Goal: Information Seeking & Learning: Learn about a topic

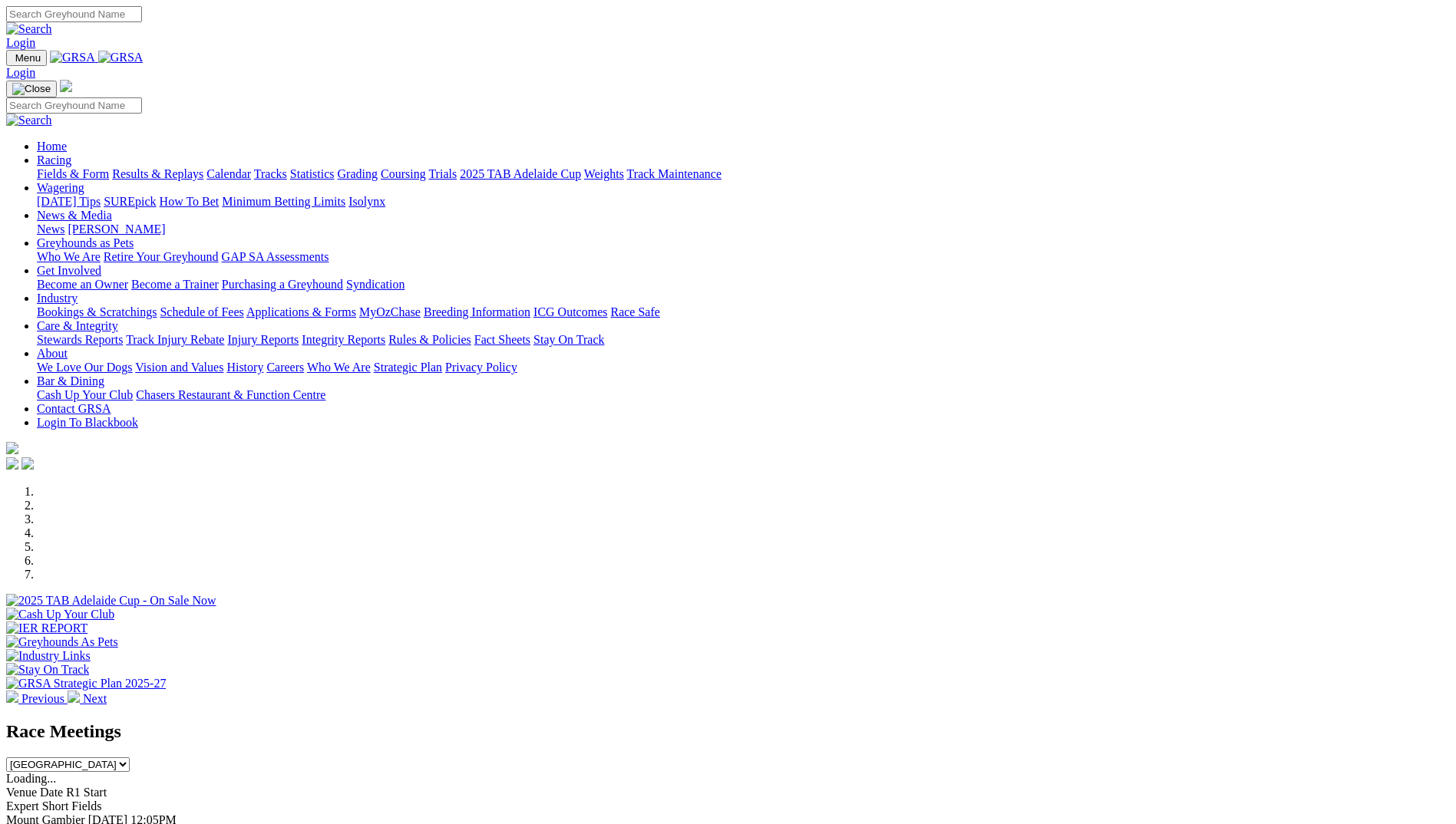
scroll to position [307, 0]
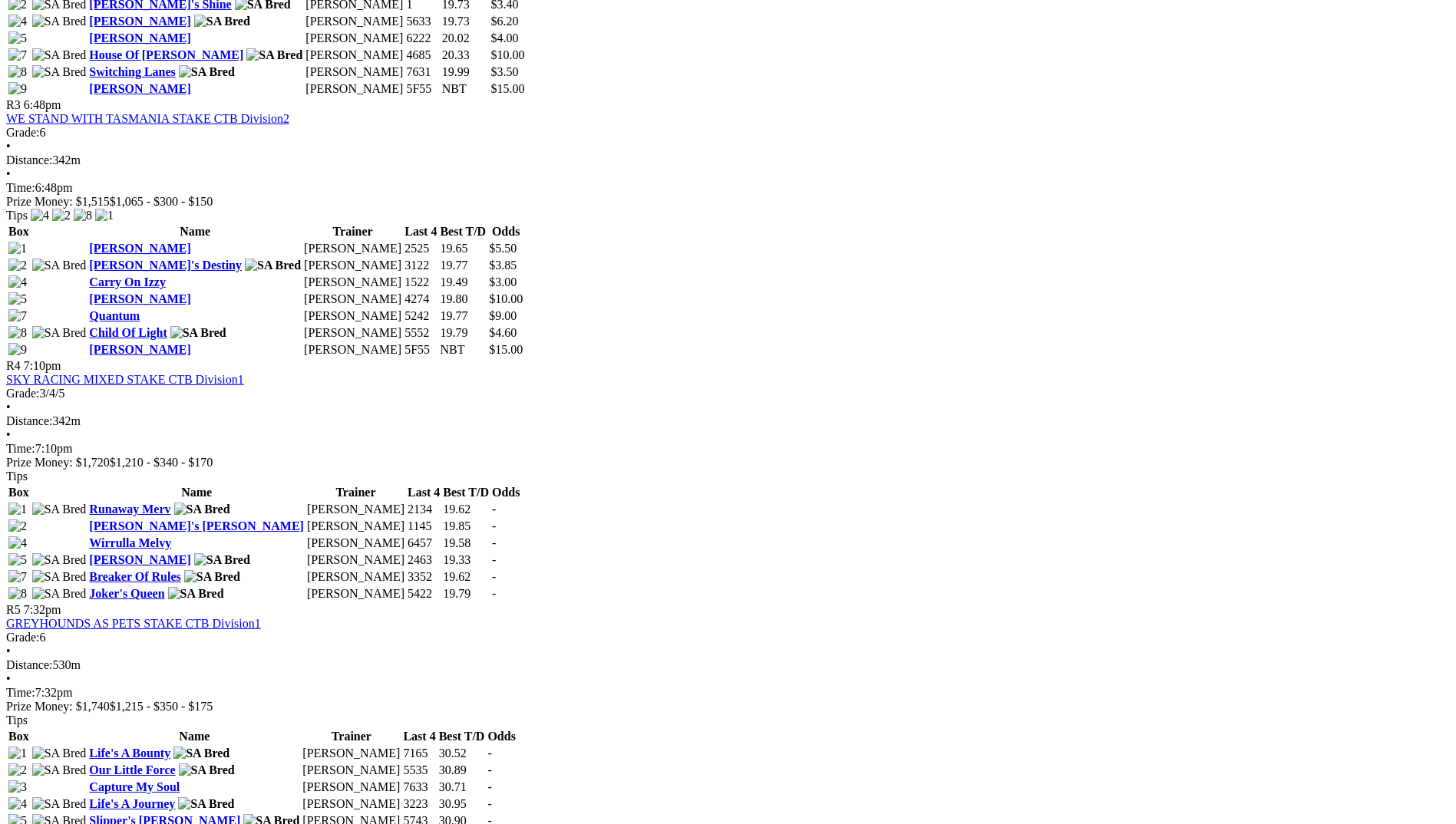
scroll to position [1228, 0]
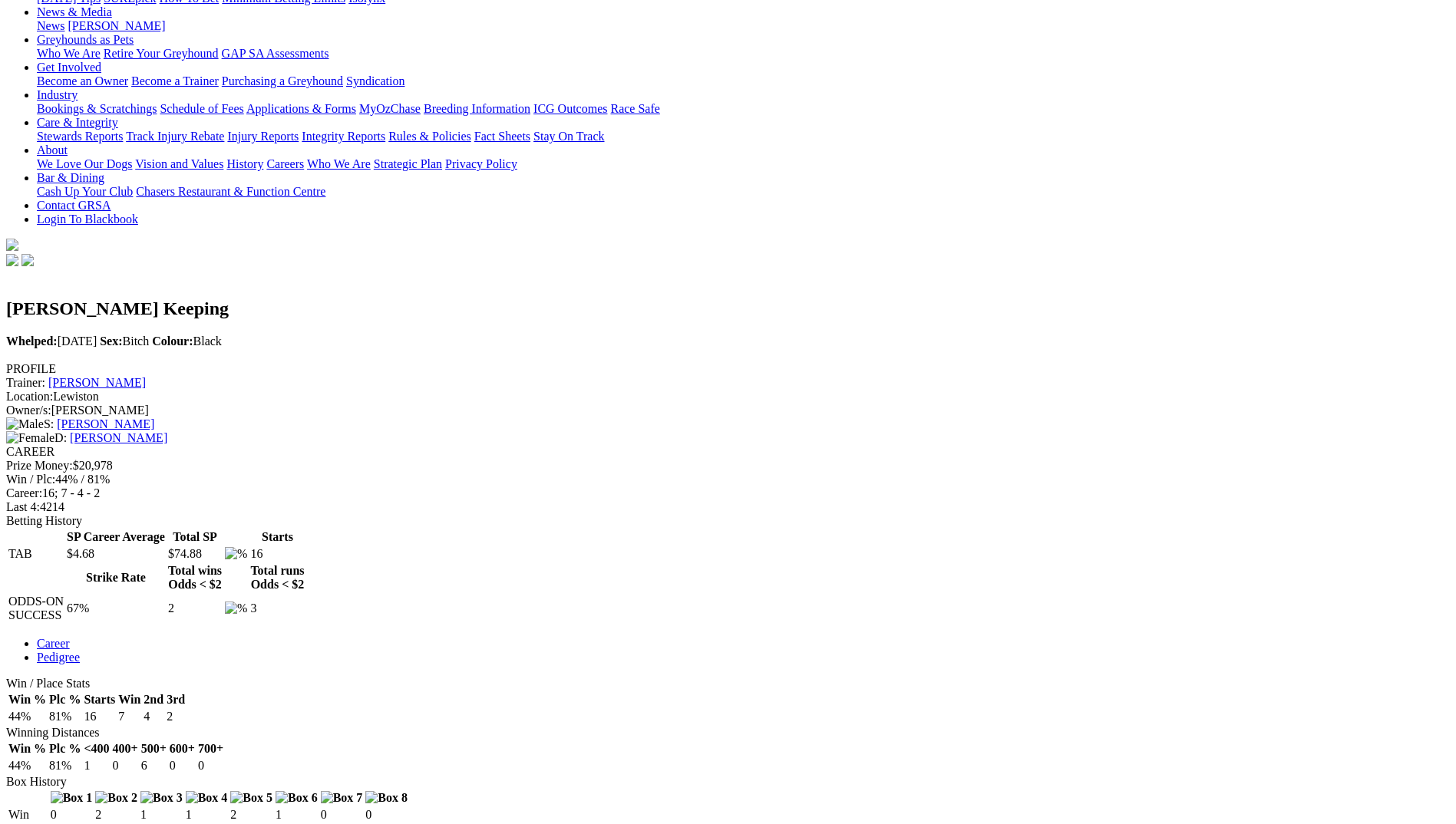
scroll to position [384, 0]
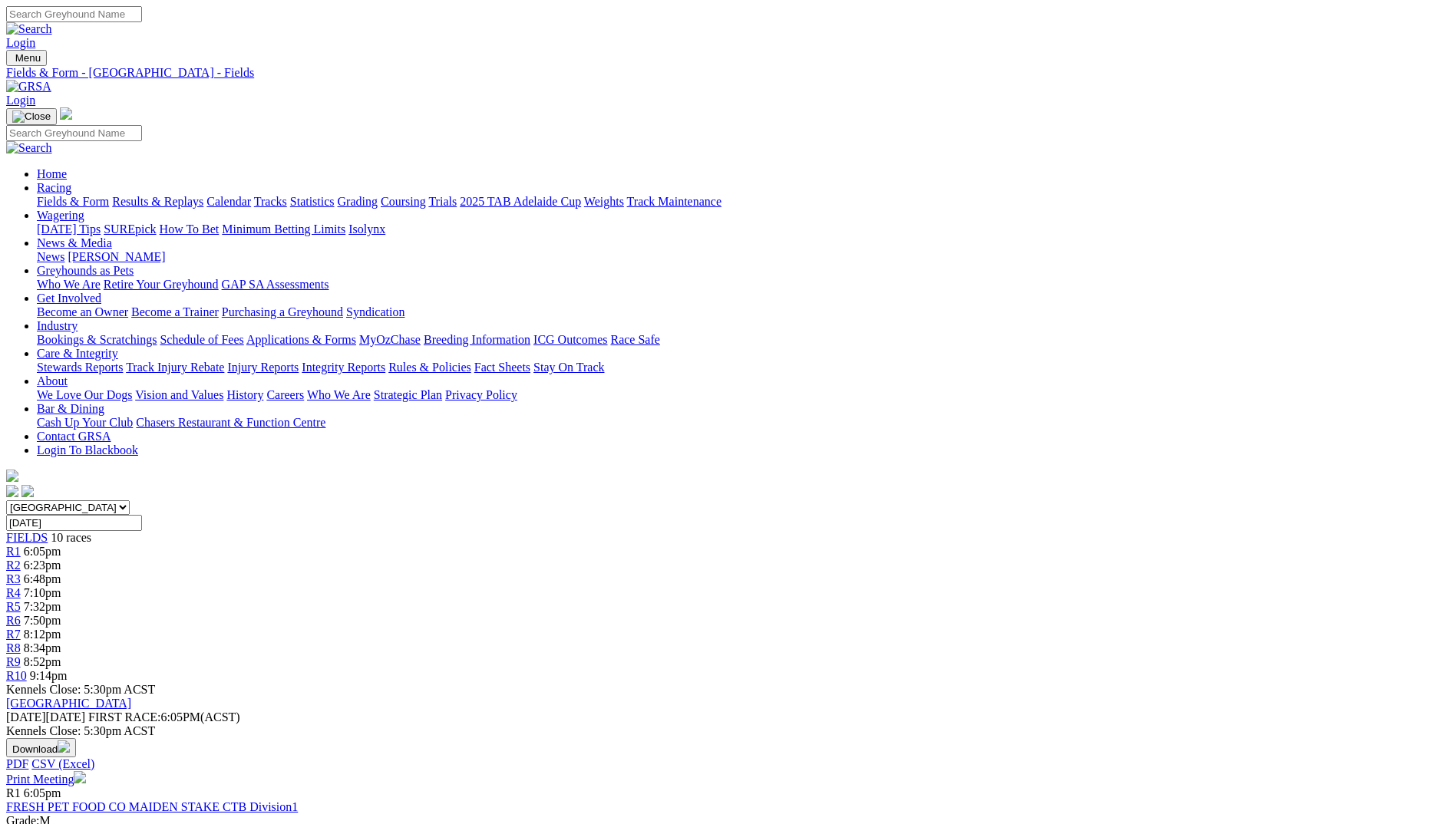
click at [51, 80] on link at bounding box center [28, 86] width 45 height 13
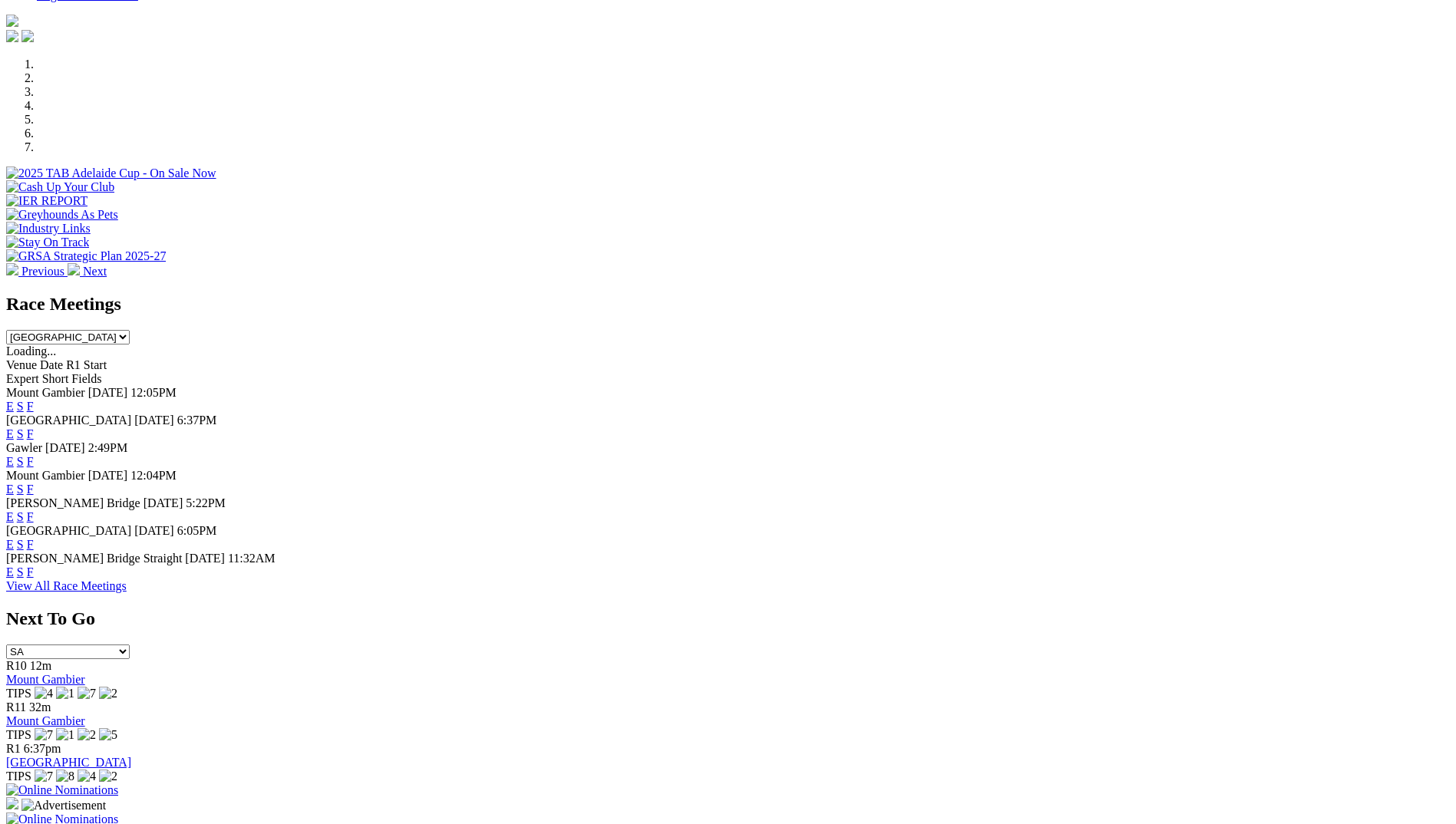
scroll to position [538, 0]
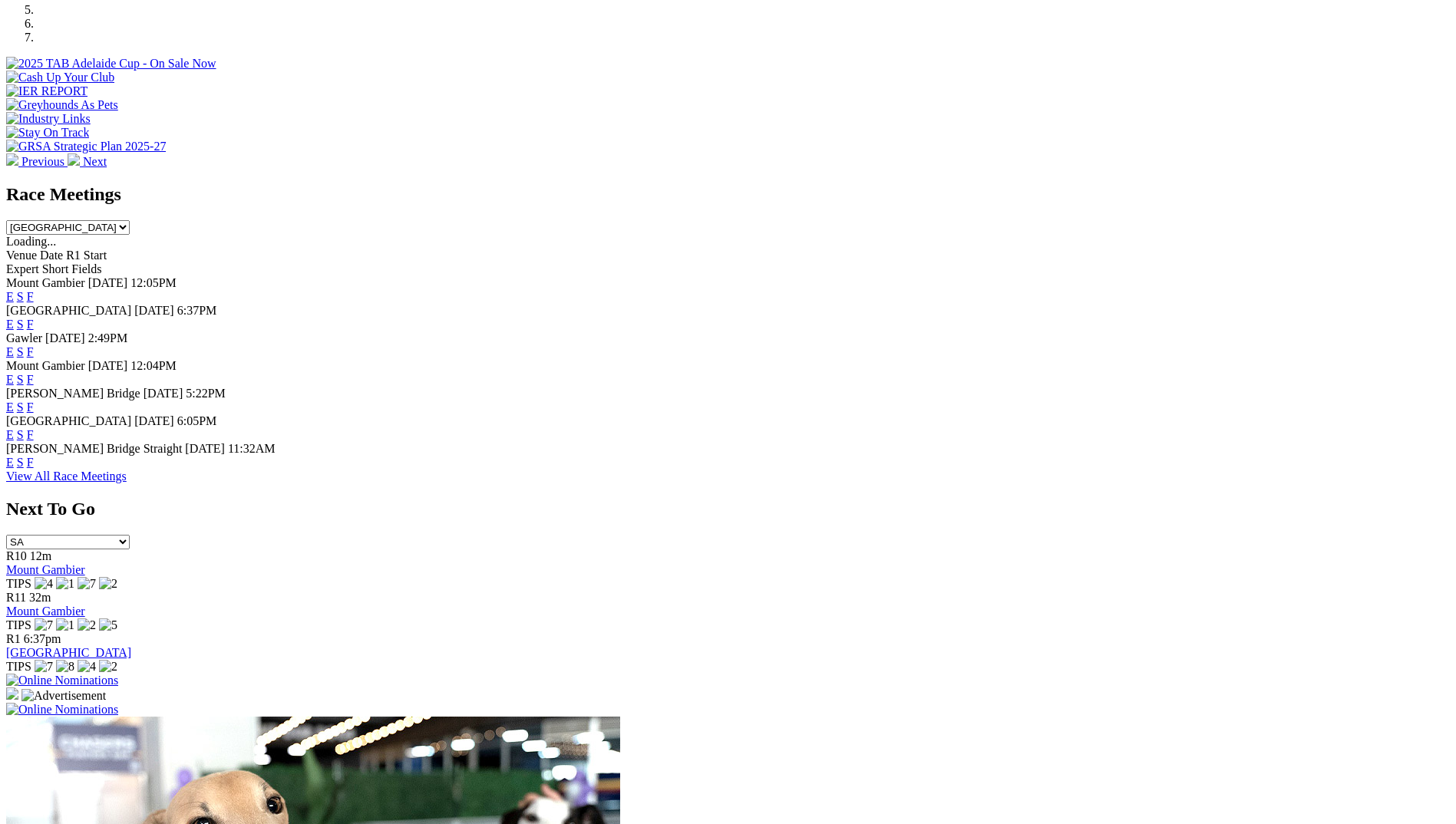
click at [33, 469] on link "F" at bounding box center [30, 462] width 7 height 13
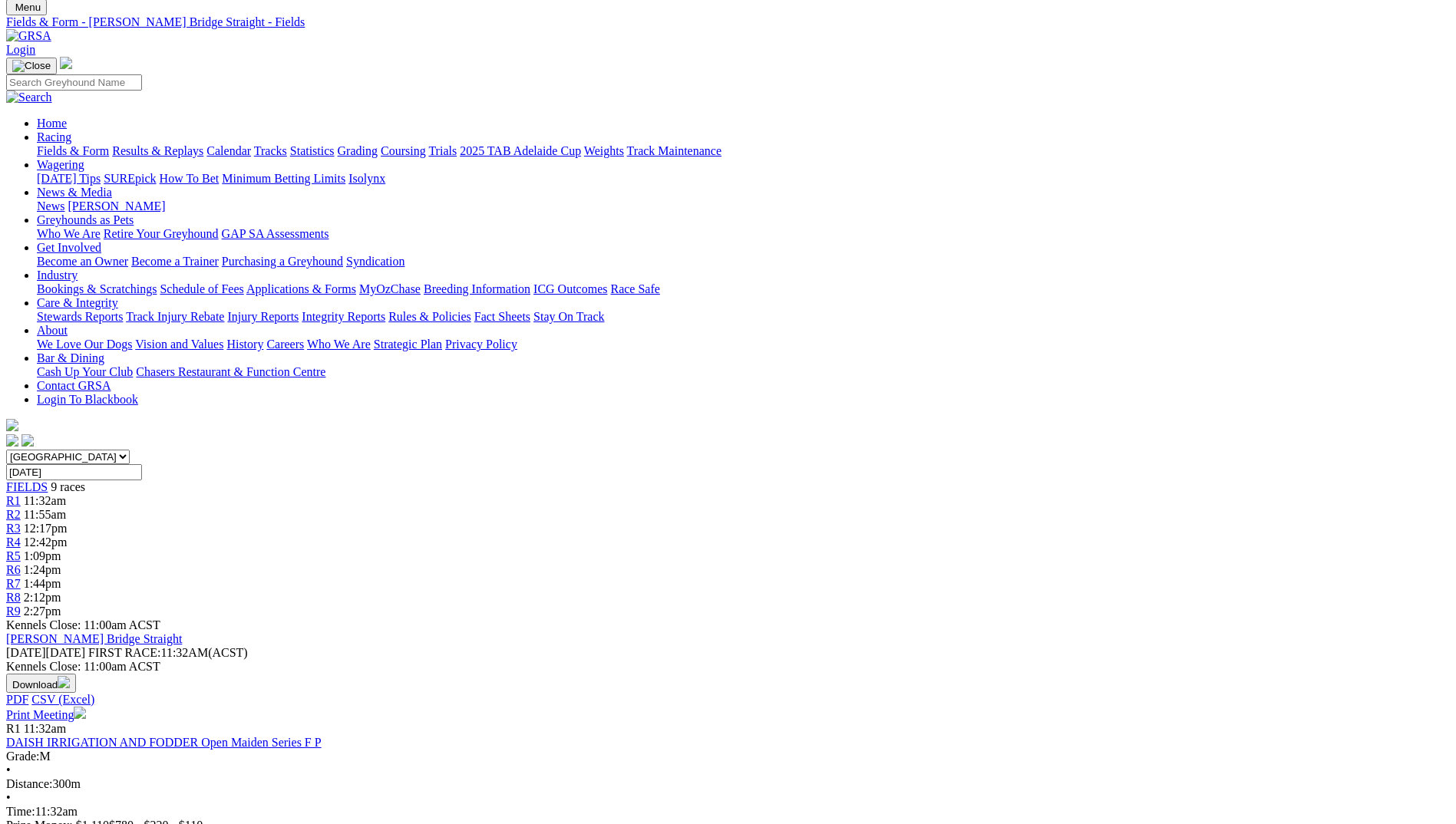
scroll to position [77, 0]
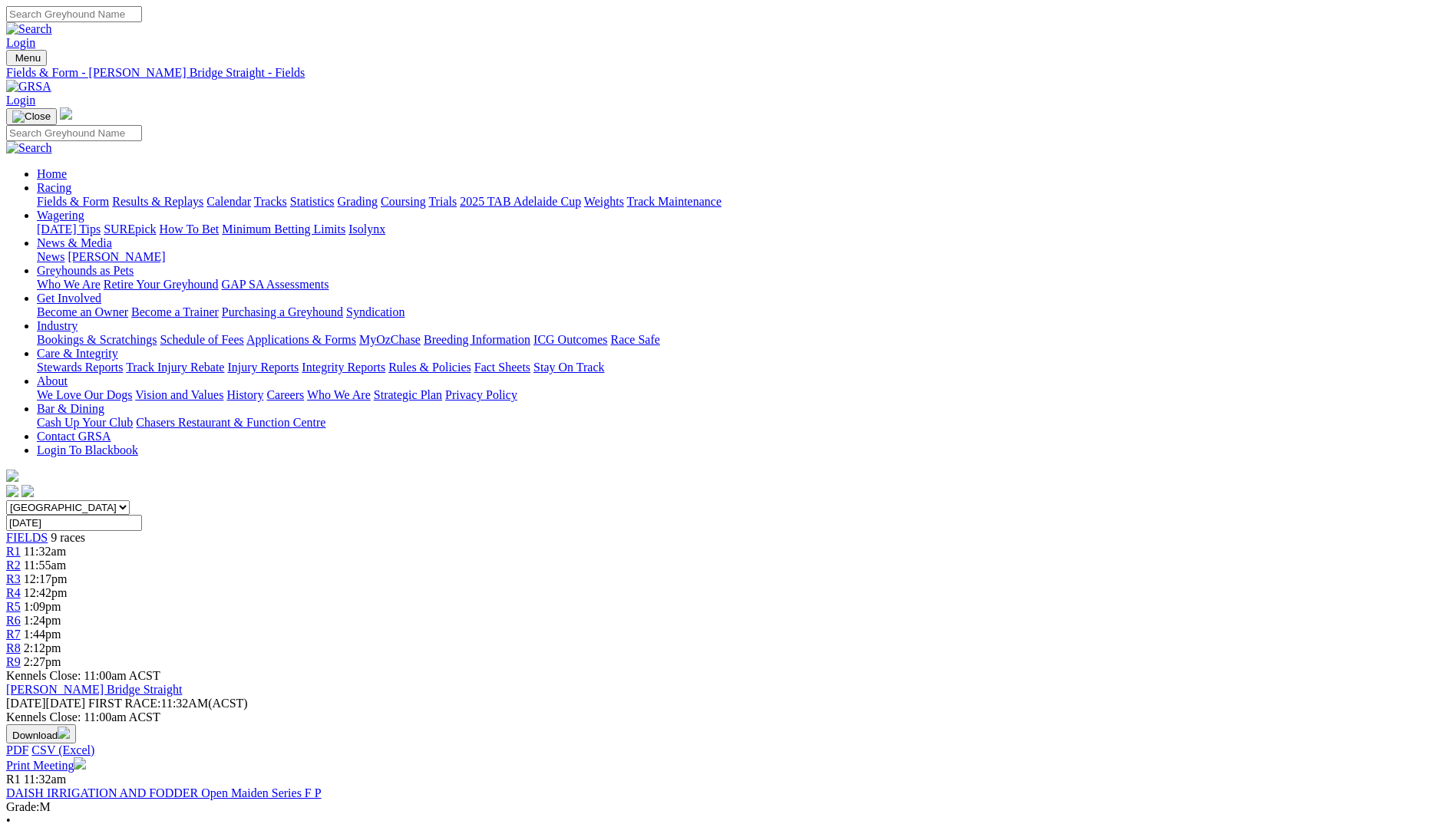
scroll to position [37, 0]
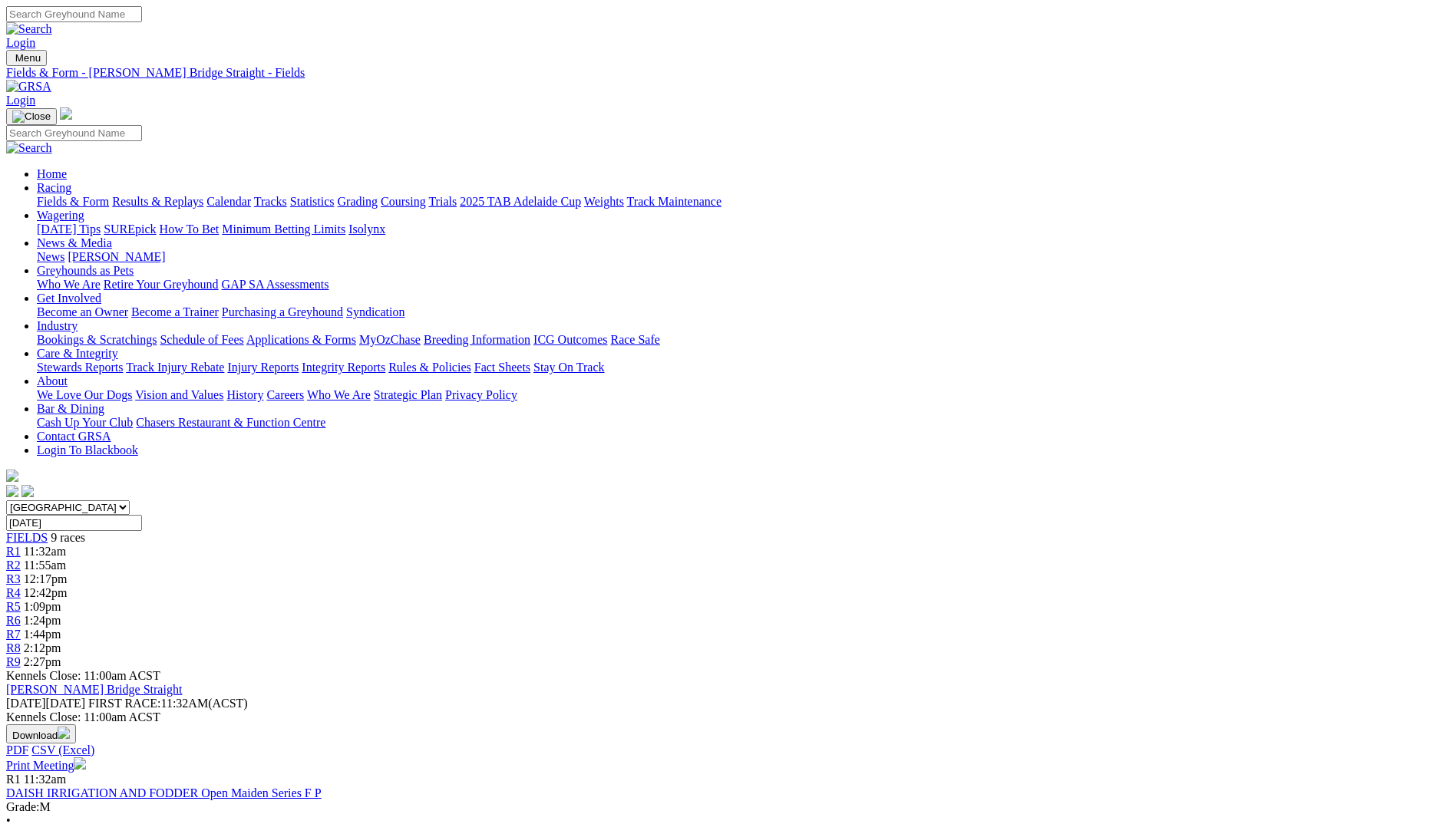
click at [51, 80] on img at bounding box center [28, 87] width 45 height 14
